Goal: Task Accomplishment & Management: Manage account settings

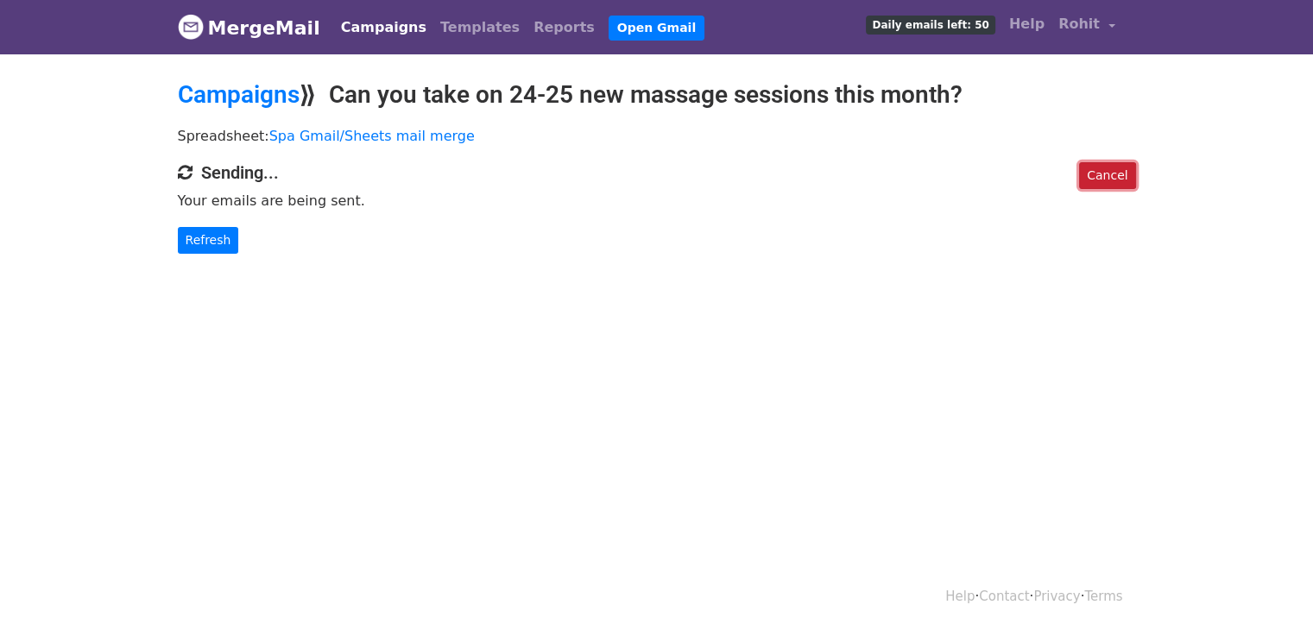
click at [1128, 173] on link "Cancel" at bounding box center [1107, 175] width 56 height 27
click at [205, 246] on link "Refresh" at bounding box center [208, 240] width 61 height 27
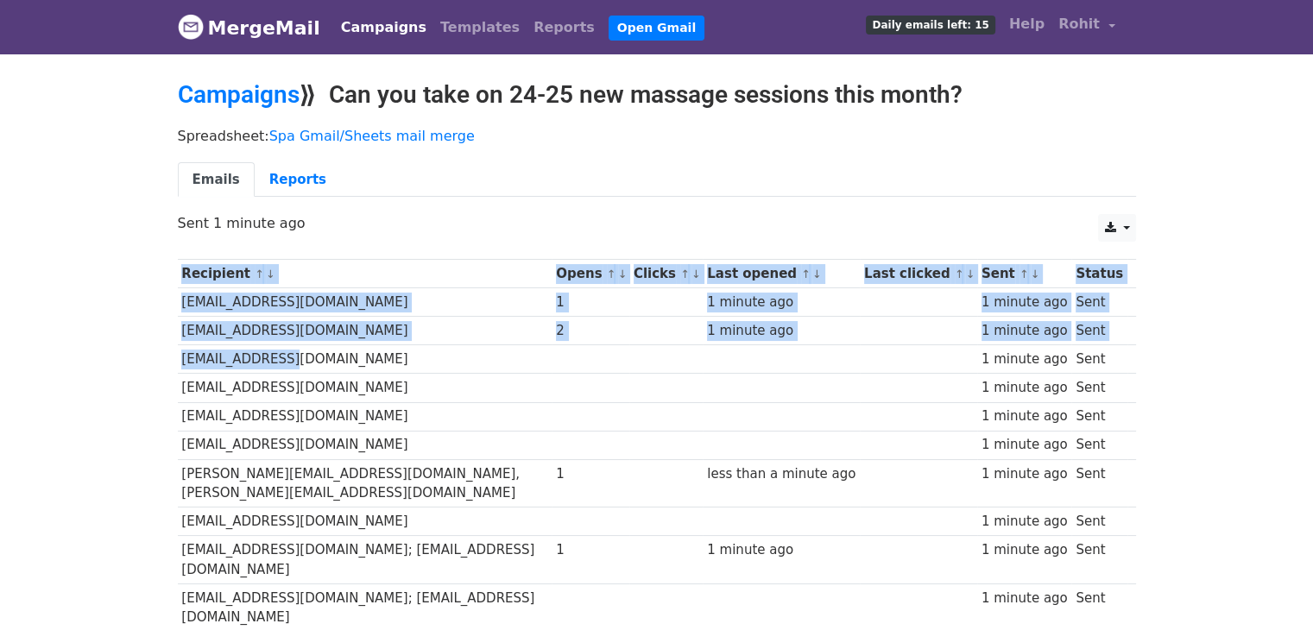
drag, startPoint x: 146, startPoint y: 267, endPoint x: 276, endPoint y: 294, distance: 133.2
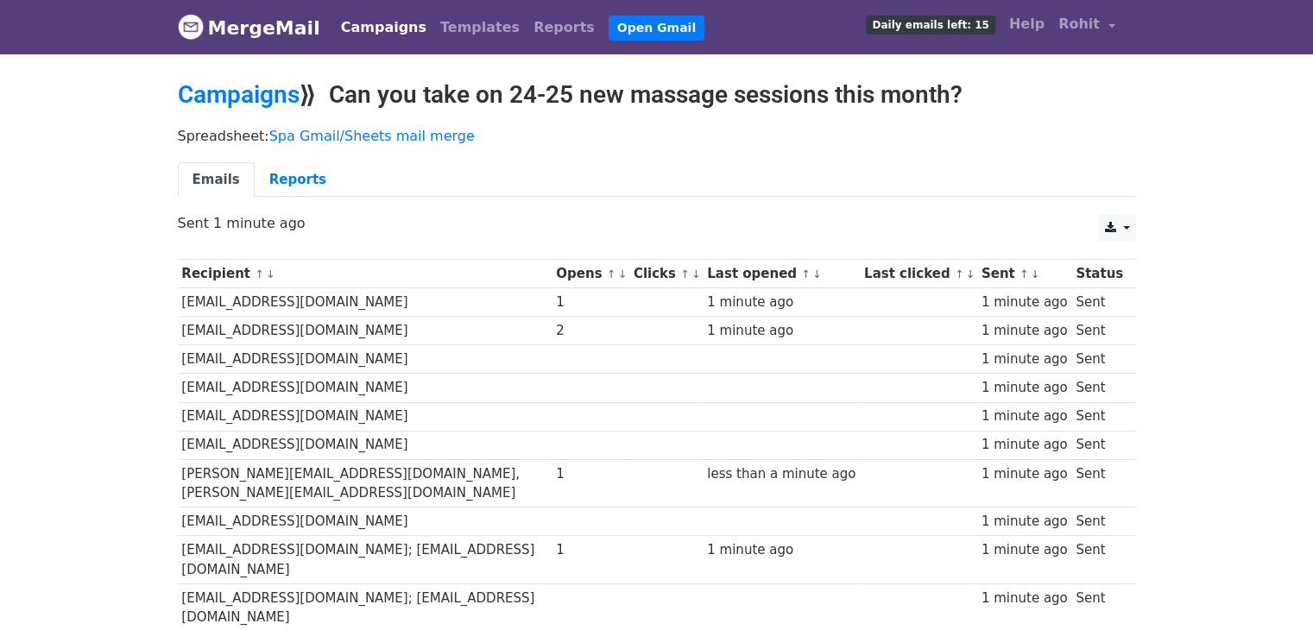
click at [397, 215] on p "Sent 1 minute ago" at bounding box center [657, 223] width 958 height 18
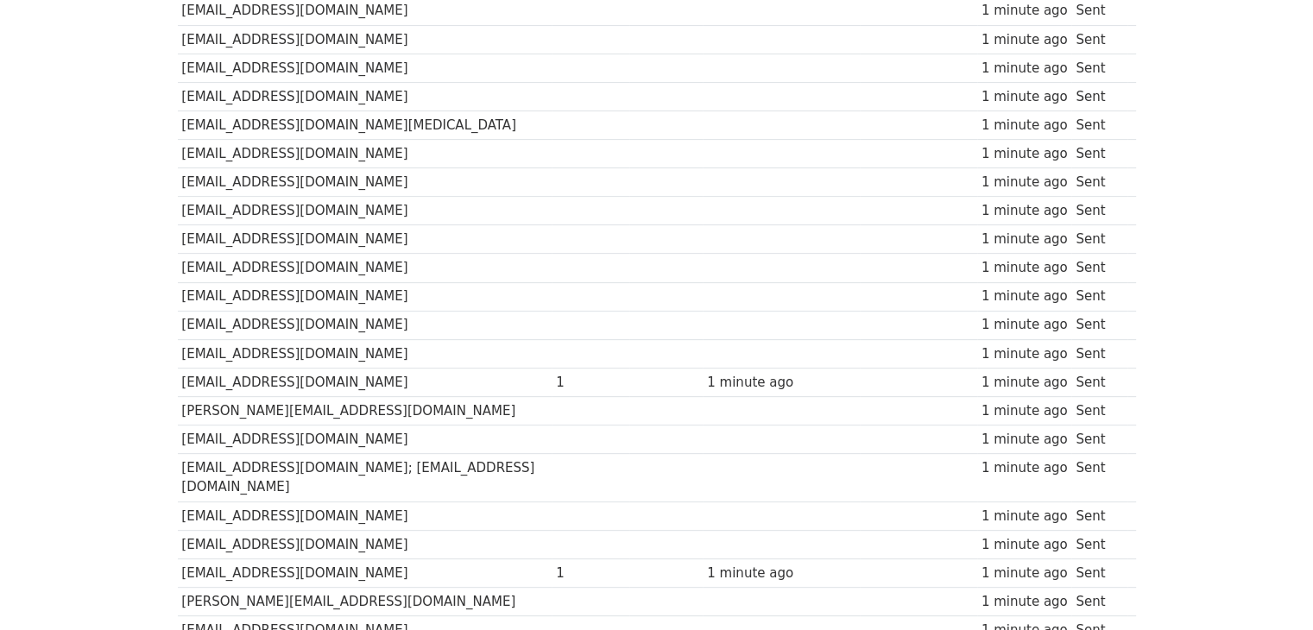
scroll to position [804, 0]
